Goal: Task Accomplishment & Management: Manage account settings

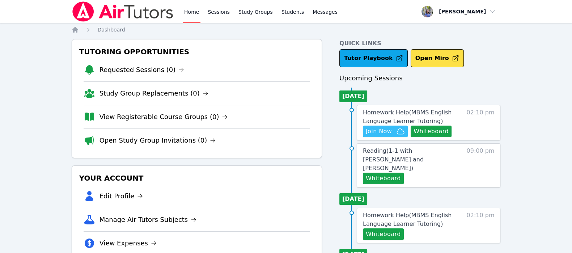
click at [383, 129] on span "Join Now" at bounding box center [379, 131] width 26 height 9
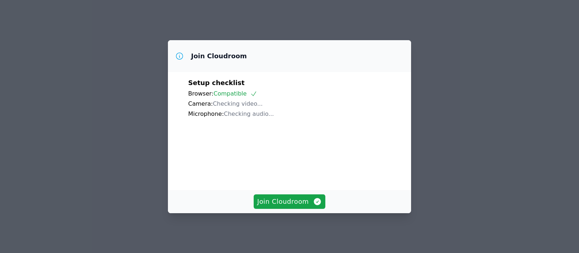
click at [304, 200] on span "Join Cloudroom" at bounding box center [289, 202] width 65 height 10
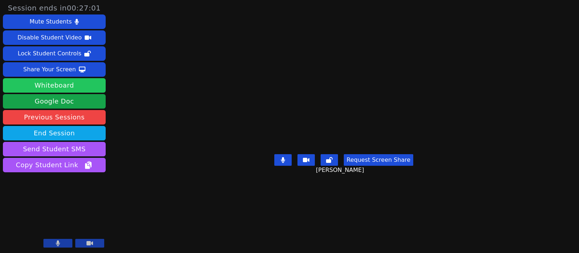
click at [64, 82] on button "Whiteboard" at bounding box center [54, 85] width 103 height 14
click at [75, 81] on button "Whiteboard" at bounding box center [54, 85] width 103 height 14
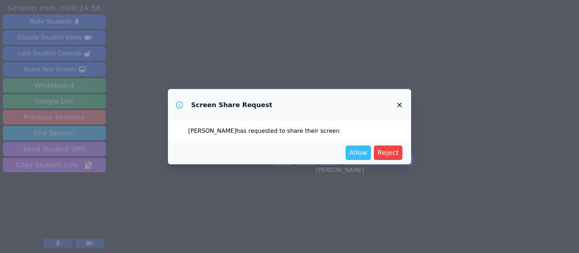
click at [354, 155] on span "Allow" at bounding box center [358, 153] width 18 height 10
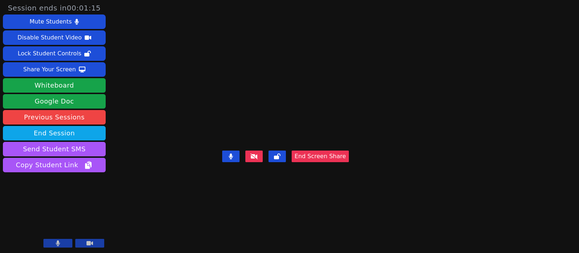
drag, startPoint x: 197, startPoint y: 115, endPoint x: 249, endPoint y: 158, distance: 67.9
click at [249, 148] on video at bounding box center [285, 111] width 109 height 71
click at [340, 148] on video at bounding box center [285, 111] width 109 height 71
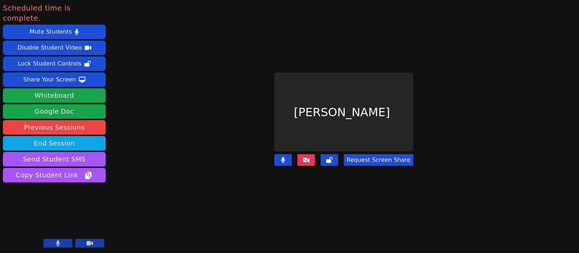
click at [524, 243] on div "Scheduled time is complete. Mute Students Disable Student Video Lock Student Co…" at bounding box center [289, 126] width 579 height 253
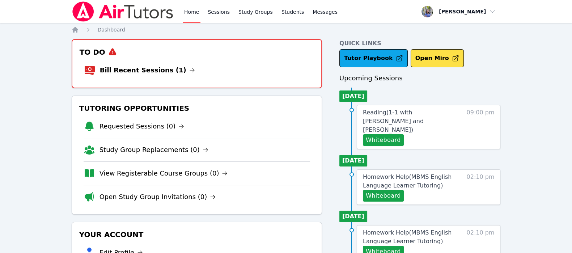
click at [143, 70] on link "Bill Recent Sessions (1)" at bounding box center [147, 70] width 95 height 10
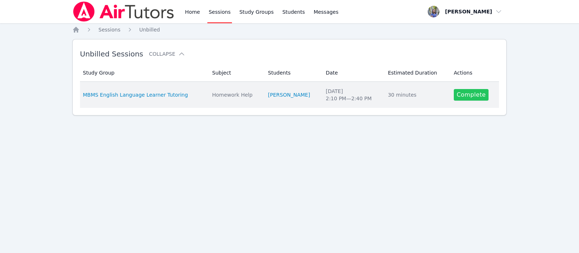
click at [462, 97] on link "Complete" at bounding box center [471, 95] width 35 height 12
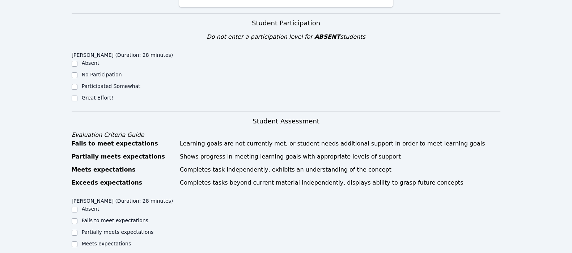
scroll to position [179, 0]
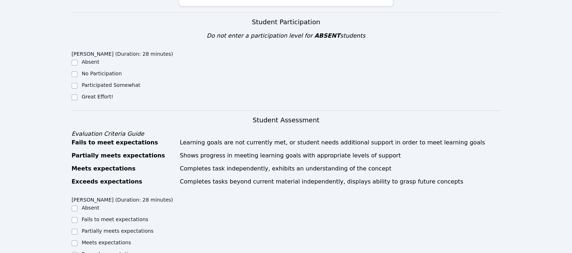
click at [100, 94] on label "Great Effort!" at bounding box center [98, 97] width 32 height 6
click at [77, 95] on input "Great Effort!" at bounding box center [75, 98] width 6 height 6
checkbox input "true"
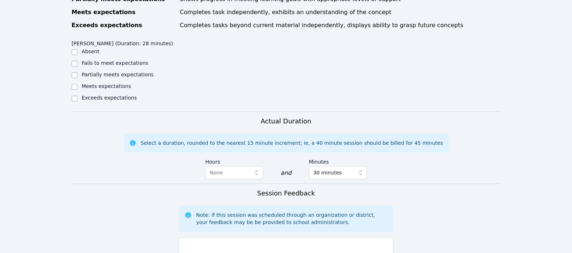
scroll to position [337, 0]
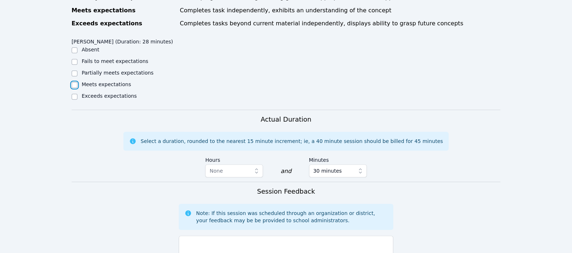
click at [76, 82] on input "Meets expectations" at bounding box center [75, 85] width 6 height 6
checkbox input "true"
click at [305, 244] on textarea at bounding box center [286, 255] width 215 height 39
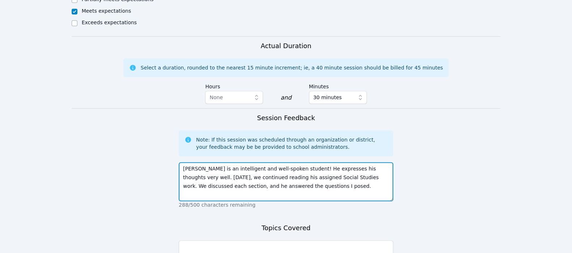
scroll to position [442, 0]
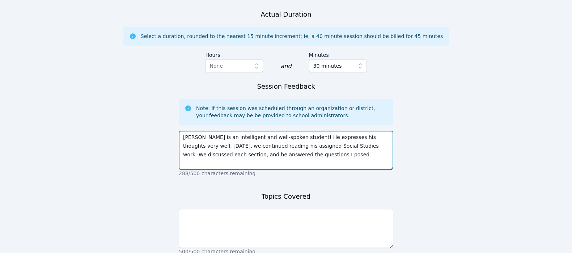
type textarea "[PERSON_NAME] is an intelligent and well-spoken student! He expresses his thoug…"
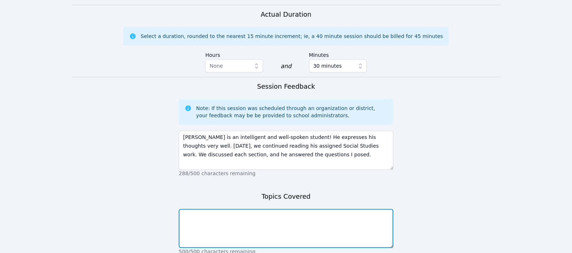
click at [312, 210] on textarea at bounding box center [286, 228] width 215 height 39
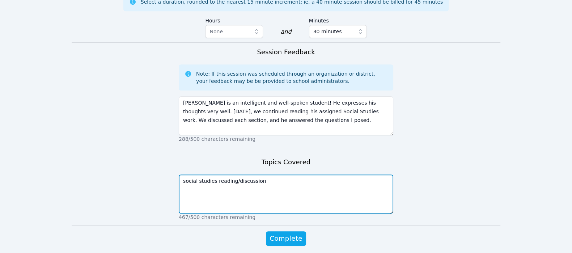
scroll to position [494, 0]
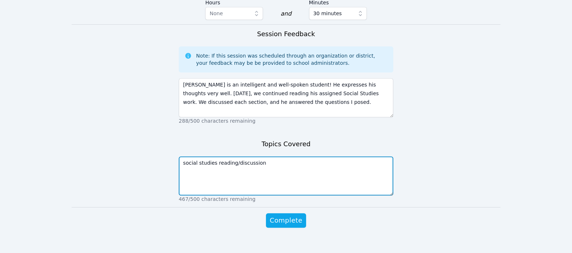
type textarea "social studies reading/discussion"
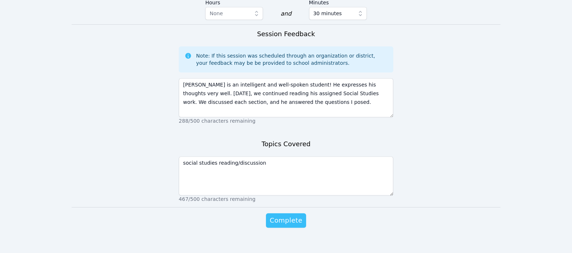
click at [285, 215] on span "Complete" at bounding box center [286, 220] width 33 height 10
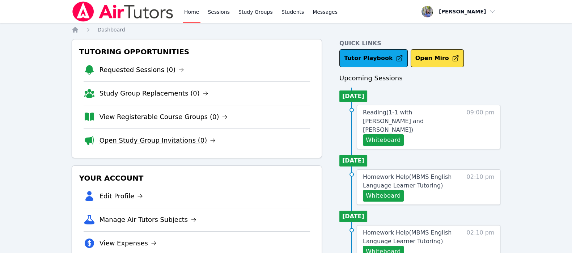
click at [165, 140] on link "Open Study Group Invitations (0)" at bounding box center [158, 140] width 117 height 10
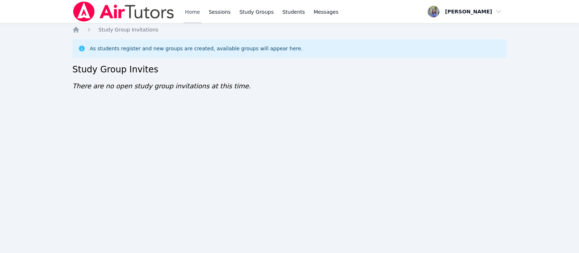
click at [196, 13] on link "Home" at bounding box center [193, 11] width 18 height 23
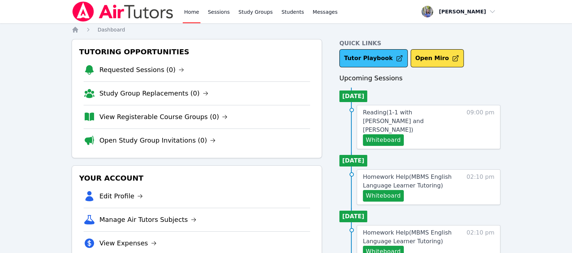
click at [375, 53] on link "Tutor Playbook" at bounding box center [374, 58] width 68 height 18
click at [186, 11] on link "Home" at bounding box center [192, 11] width 18 height 23
click at [74, 29] on icon "Breadcrumb" at bounding box center [75, 30] width 6 height 6
